Goal: Information Seeking & Learning: Learn about a topic

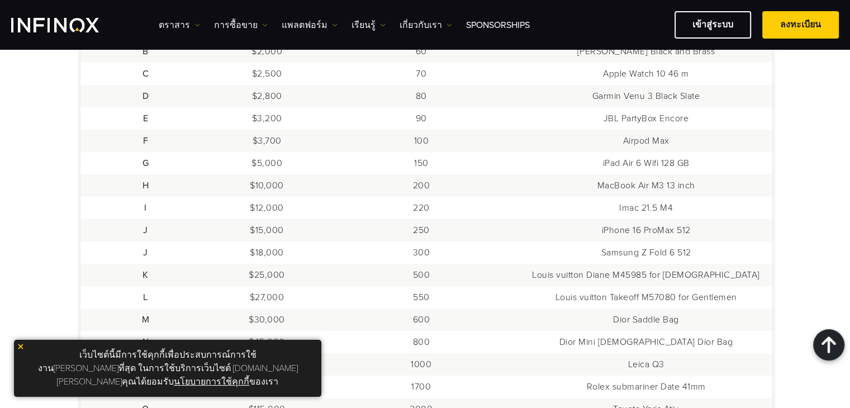
click at [277, 63] on td "$2,500" at bounding box center [267, 74] width 112 height 22
click at [286, 35] on div "ตราสาร ตราสาร ข้อมูลผลิตภัณฑ์ การซื้อขาย" at bounding box center [499, 24] width 680 height 27
click at [358, 219] on td "250" at bounding box center [421, 230] width 197 height 22
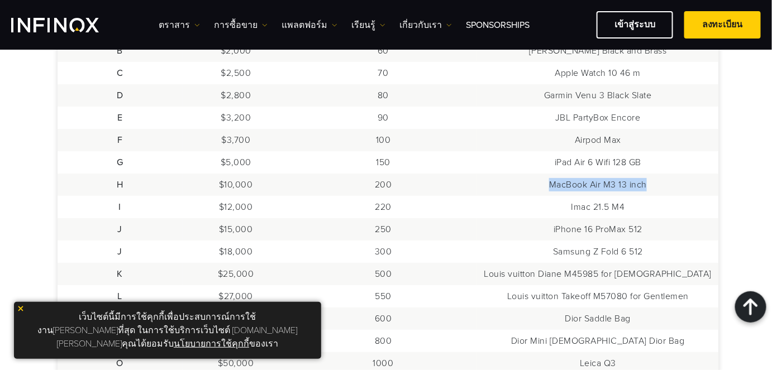
drag, startPoint x: 557, startPoint y: 187, endPoint x: 664, endPoint y: 184, distance: 106.7
click at [664, 184] on td "MacBook Air M3 13 inch" at bounding box center [597, 185] width 241 height 22
copy td "MacBook Air M3 13 inch"
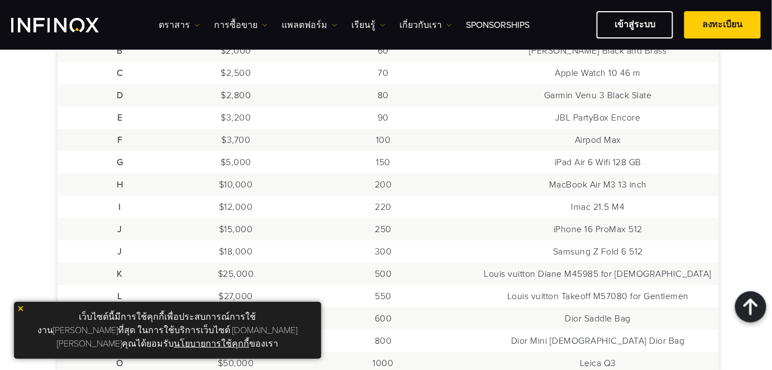
click at [255, 190] on td "$10,000" at bounding box center [236, 185] width 107 height 22
drag, startPoint x: 234, startPoint y: 207, endPoint x: 265, endPoint y: 207, distance: 31.3
click at [265, 207] on td "$12,000" at bounding box center [236, 207] width 107 height 22
drag, startPoint x: 581, startPoint y: 205, endPoint x: 640, endPoint y: 204, distance: 59.2
click at [640, 204] on td "Imac 21.5 M4" at bounding box center [597, 207] width 241 height 22
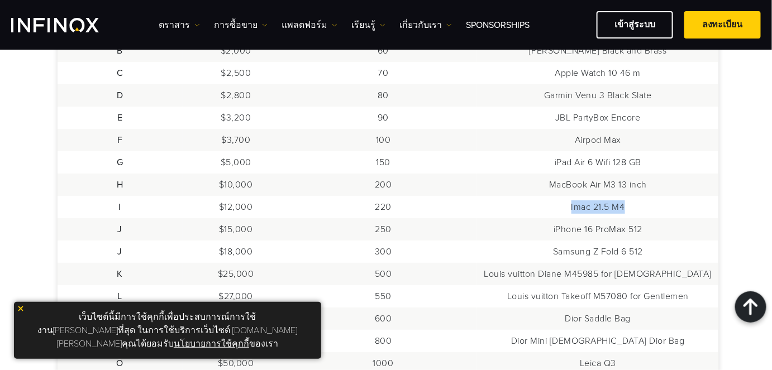
copy td "Imac 21.5 M4"
click at [569, 235] on td "iPhone 16 ProMax 512" at bounding box center [597, 229] width 241 height 22
drag, startPoint x: 584, startPoint y: 206, endPoint x: 643, endPoint y: 204, distance: 58.7
click at [644, 204] on td "Imac 21.5 M4" at bounding box center [597, 207] width 241 height 22
copy td "Imac 21.5 M4"
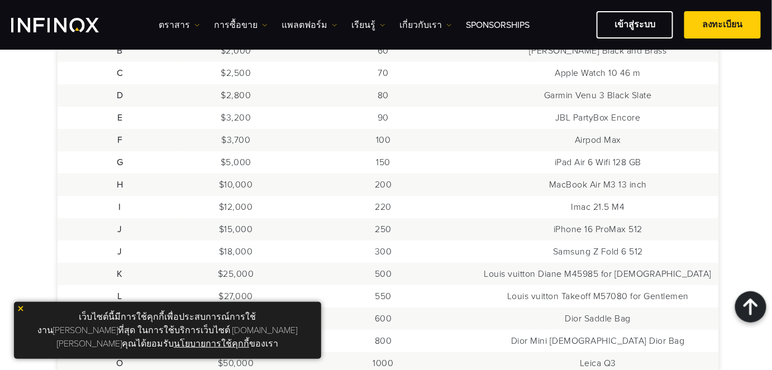
click at [237, 207] on td "$12,000" at bounding box center [236, 207] width 107 height 22
drag, startPoint x: 241, startPoint y: 228, endPoint x: 272, endPoint y: 234, distance: 31.2
click at [272, 234] on td "$15,000" at bounding box center [236, 229] width 107 height 22
